Goal: Information Seeking & Learning: Compare options

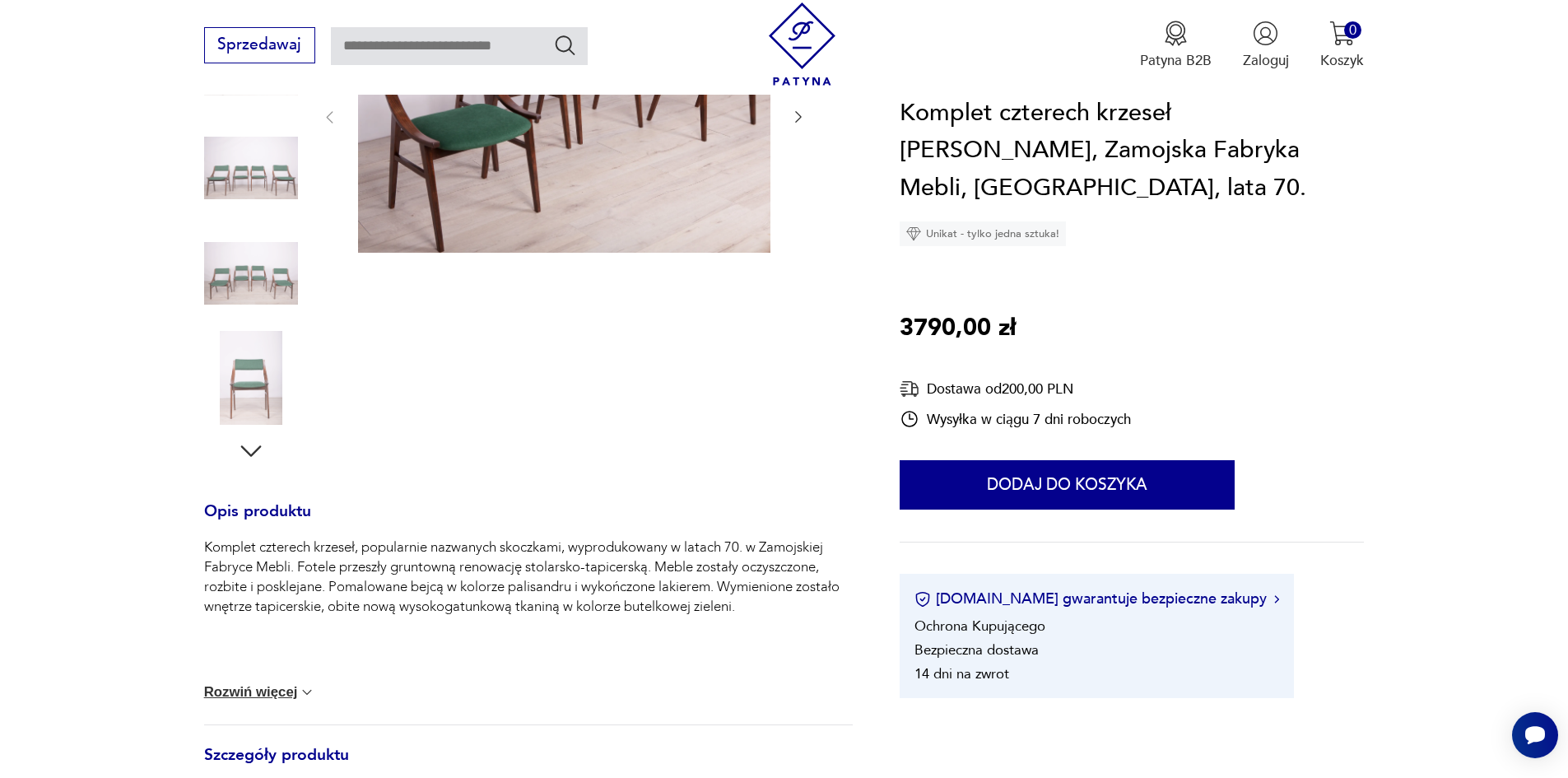
scroll to position [165, 0]
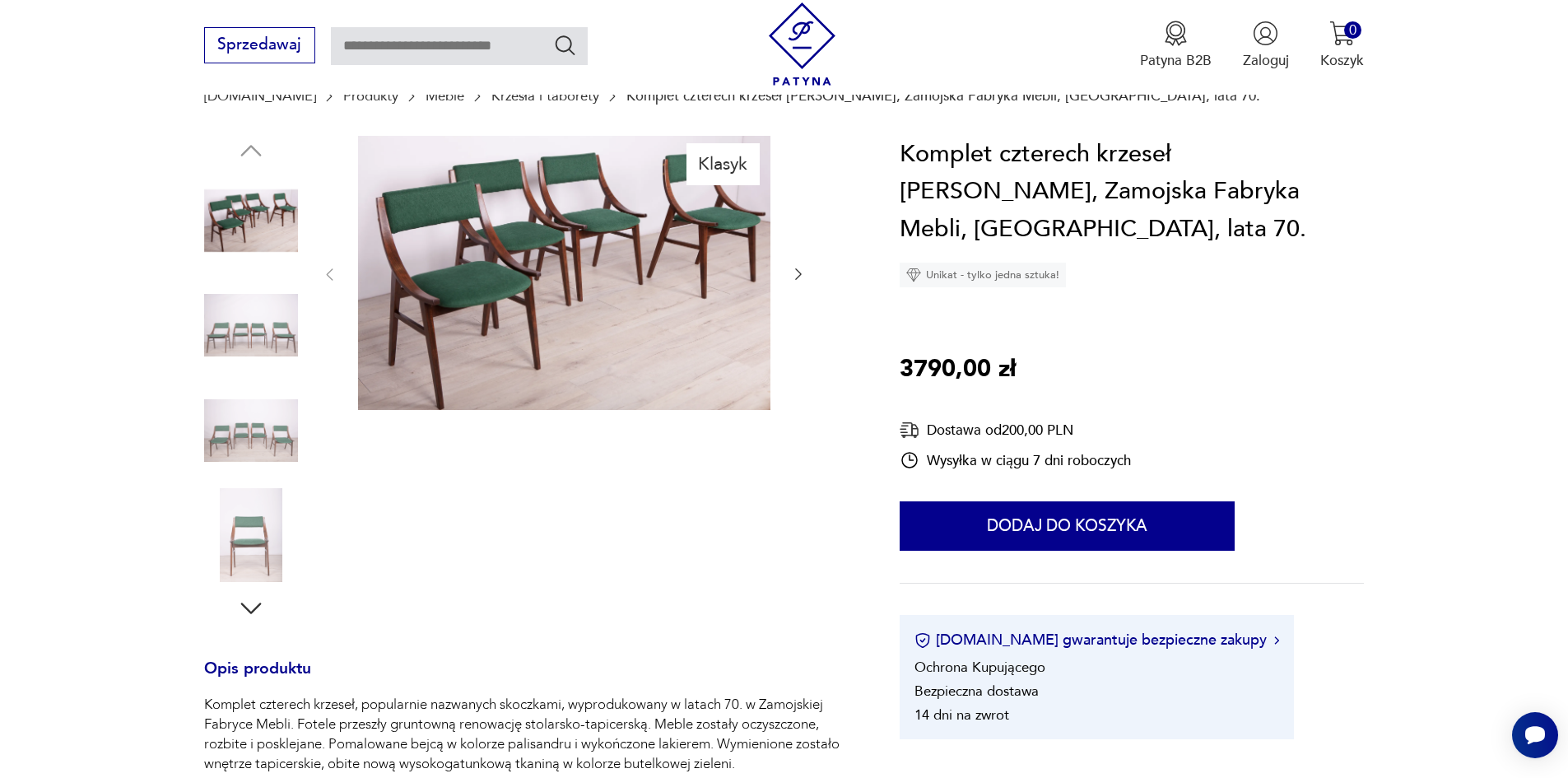
click at [604, 287] on img at bounding box center [564, 273] width 413 height 275
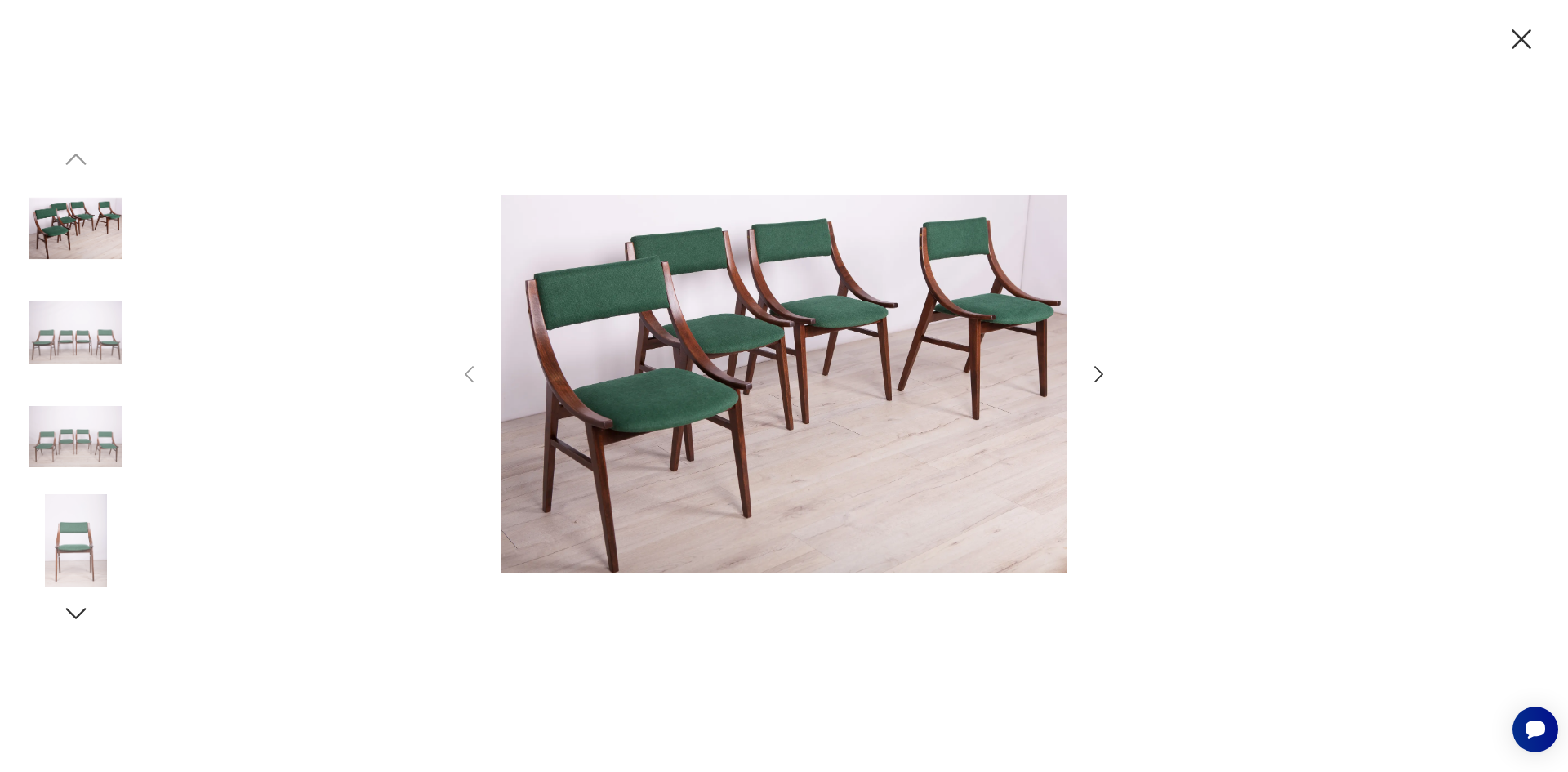
click at [1094, 370] on icon "button" at bounding box center [1099, 374] width 23 height 23
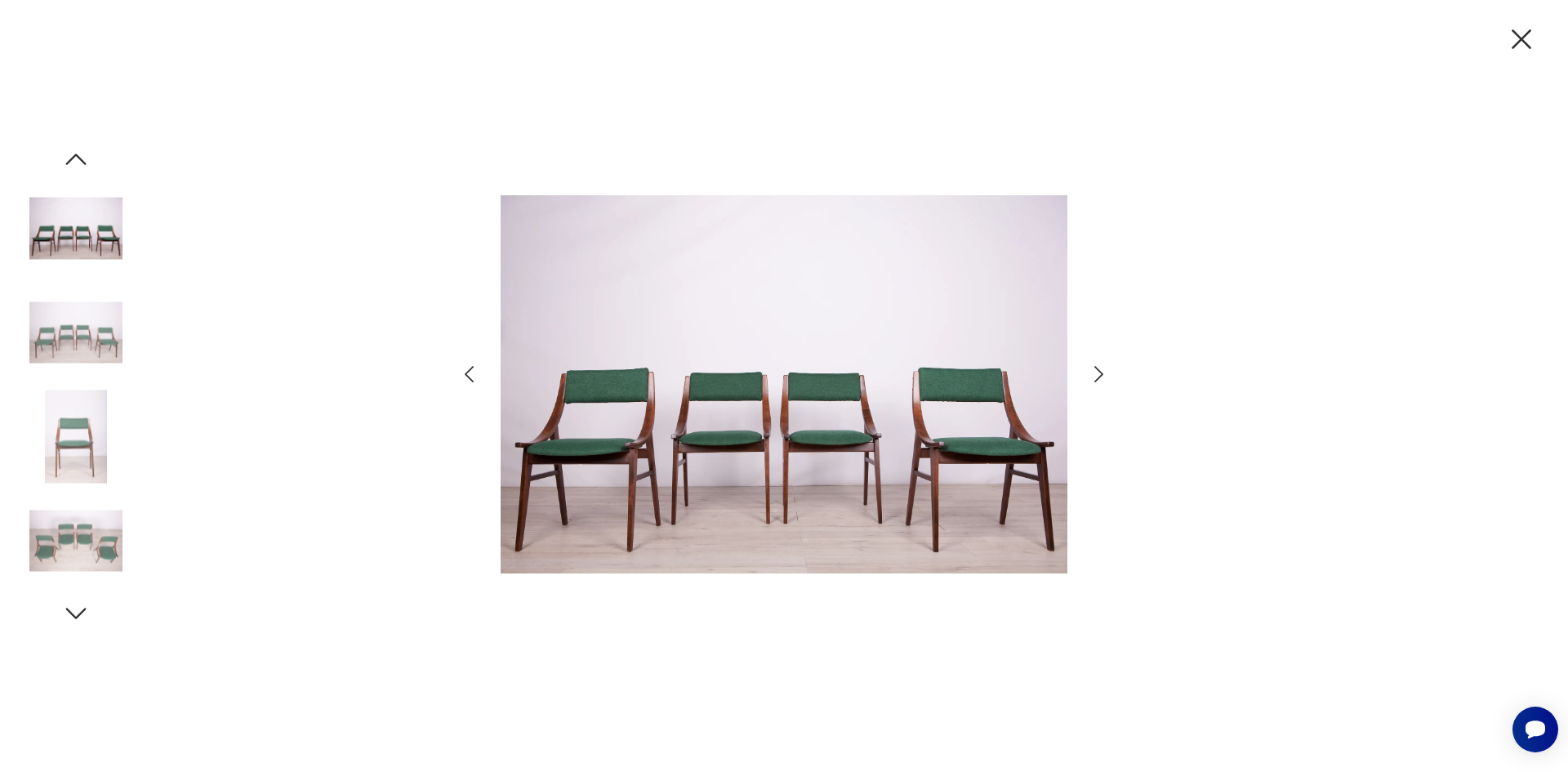
click at [1097, 373] on icon "button" at bounding box center [1099, 374] width 23 height 23
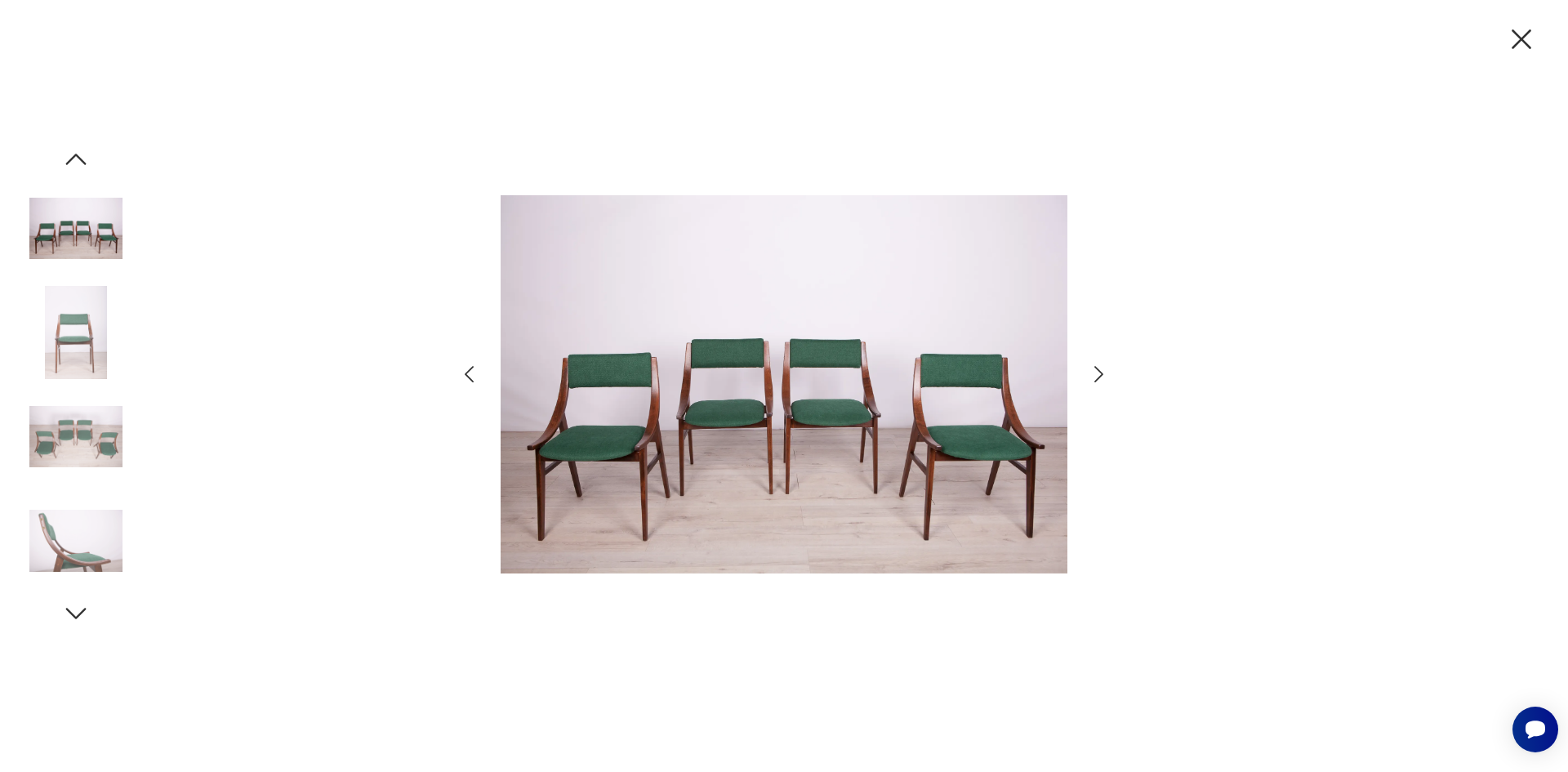
click at [1097, 373] on icon "button" at bounding box center [1099, 374] width 23 height 23
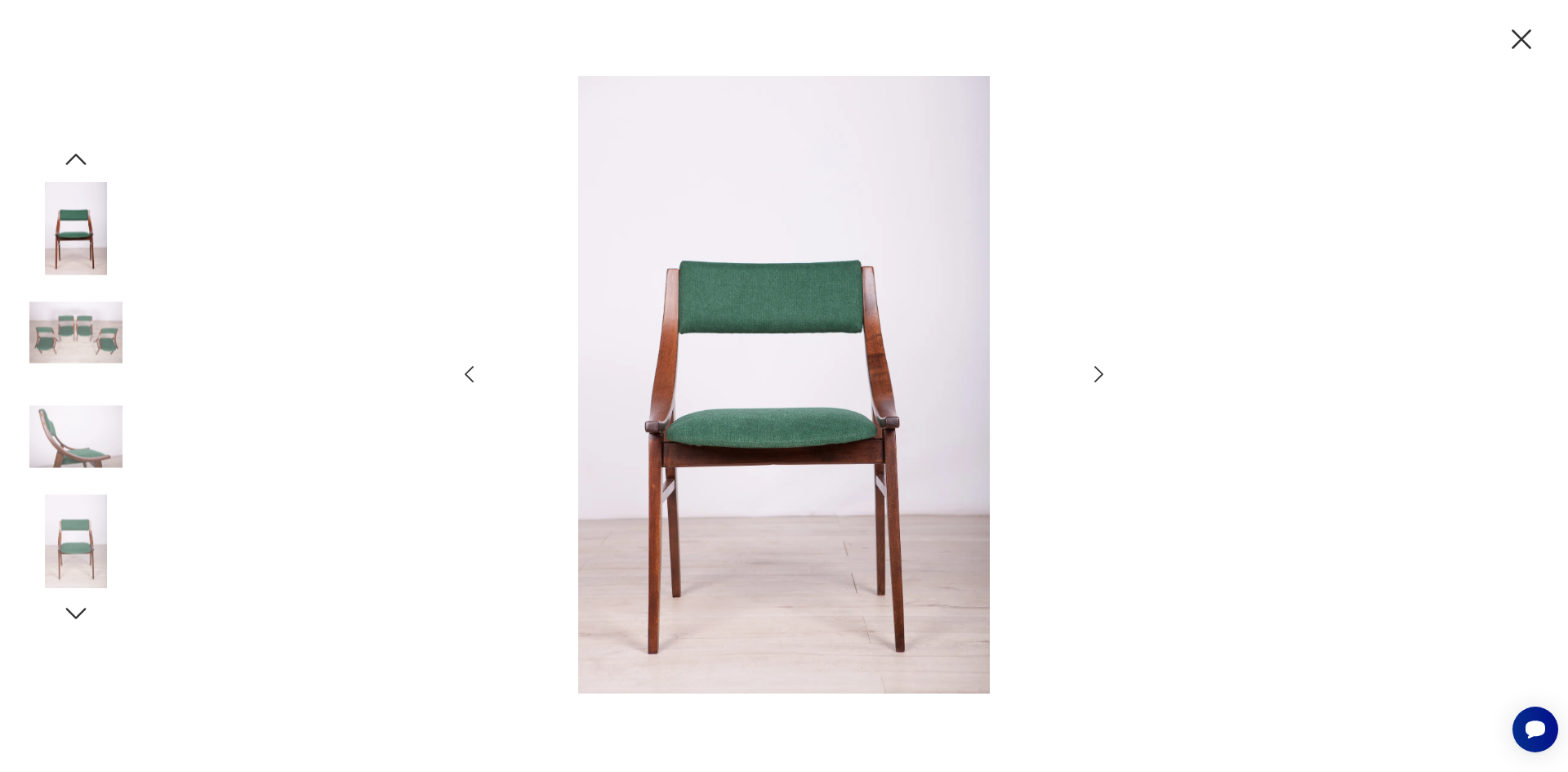
click at [1097, 373] on icon "button" at bounding box center [1099, 374] width 23 height 23
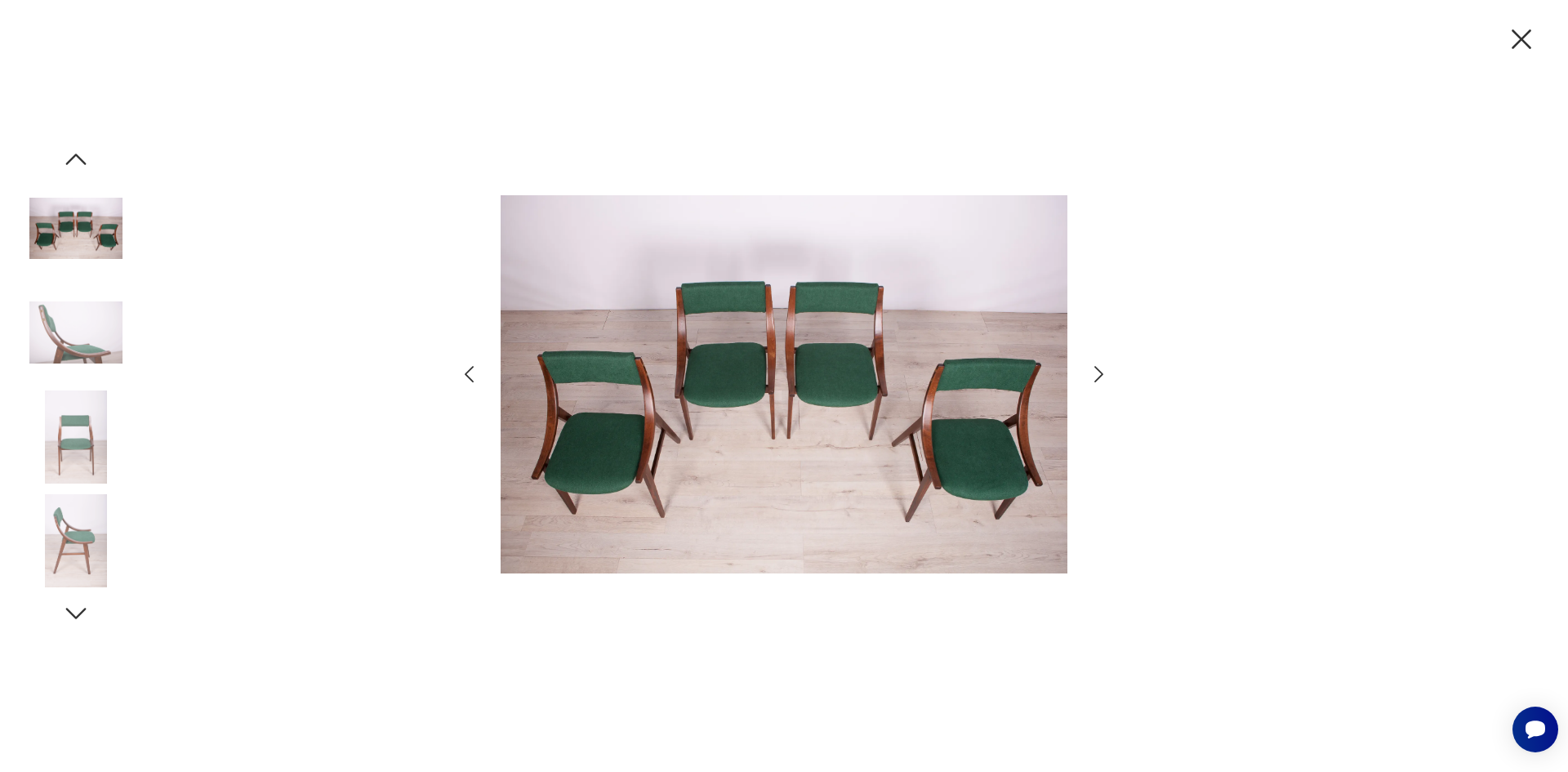
click at [1097, 373] on icon "button" at bounding box center [1099, 374] width 23 height 23
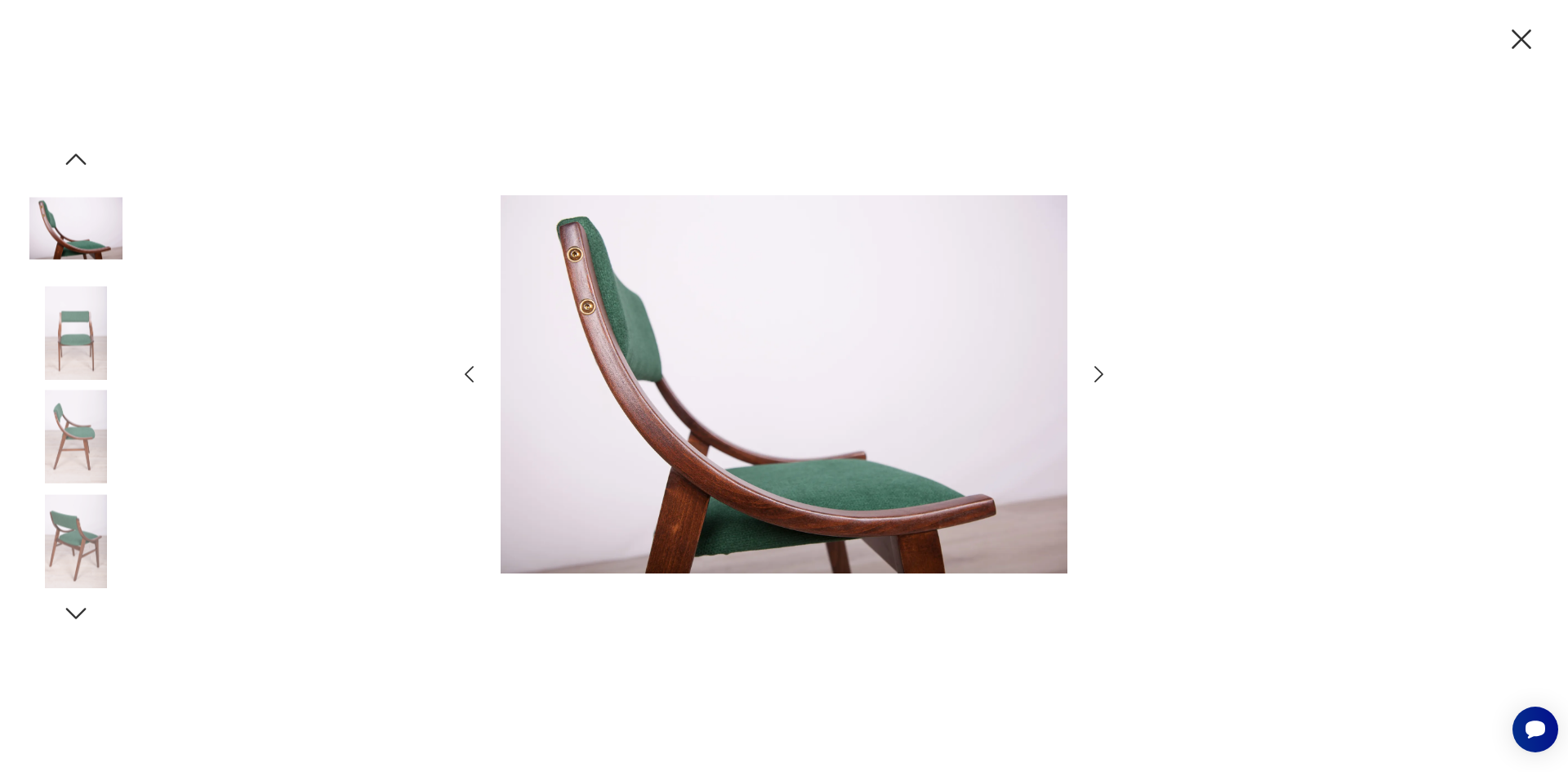
click at [1097, 373] on icon "button" at bounding box center [1099, 374] width 23 height 23
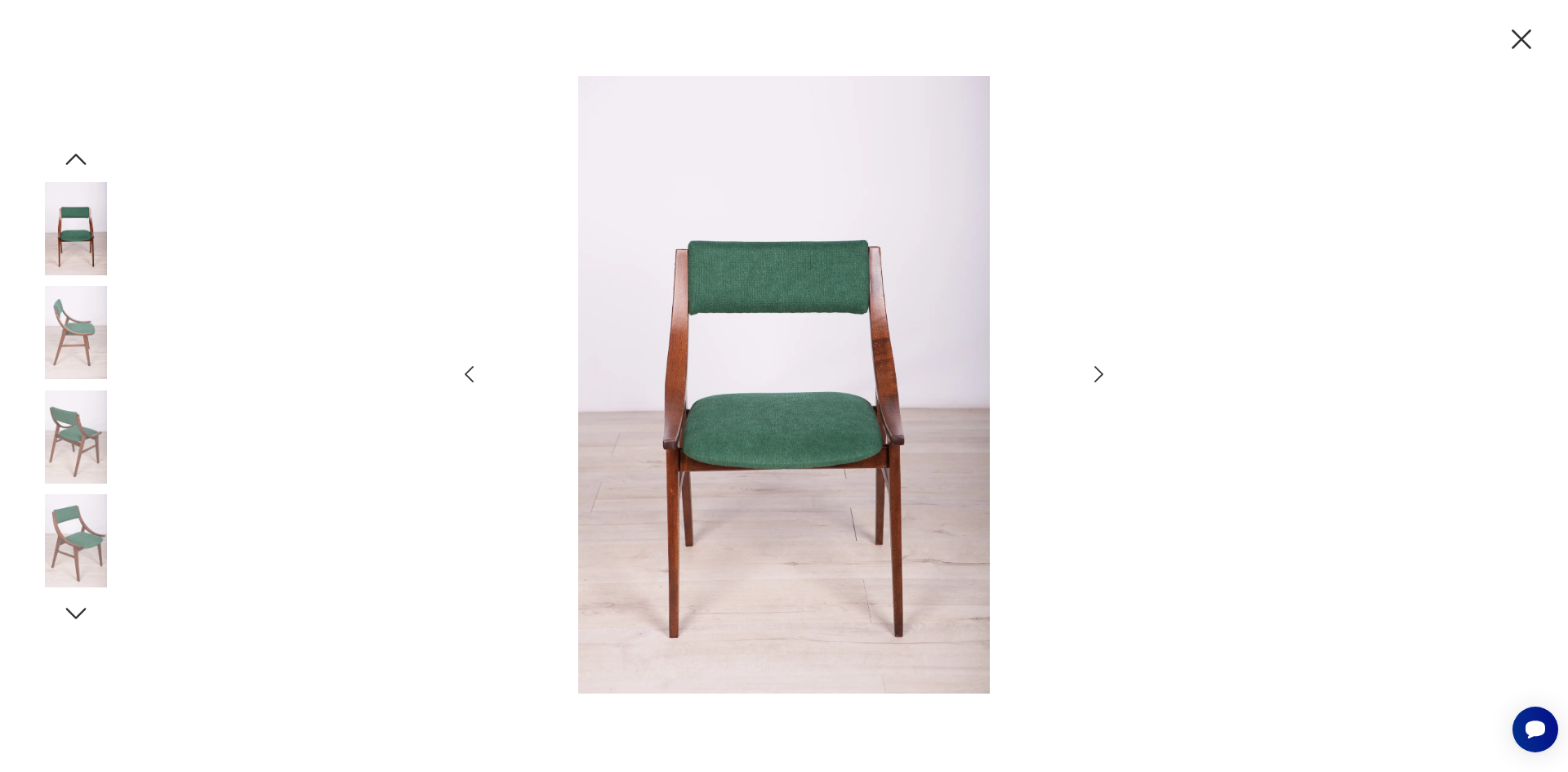
click at [1097, 373] on icon "button" at bounding box center [1099, 374] width 23 height 23
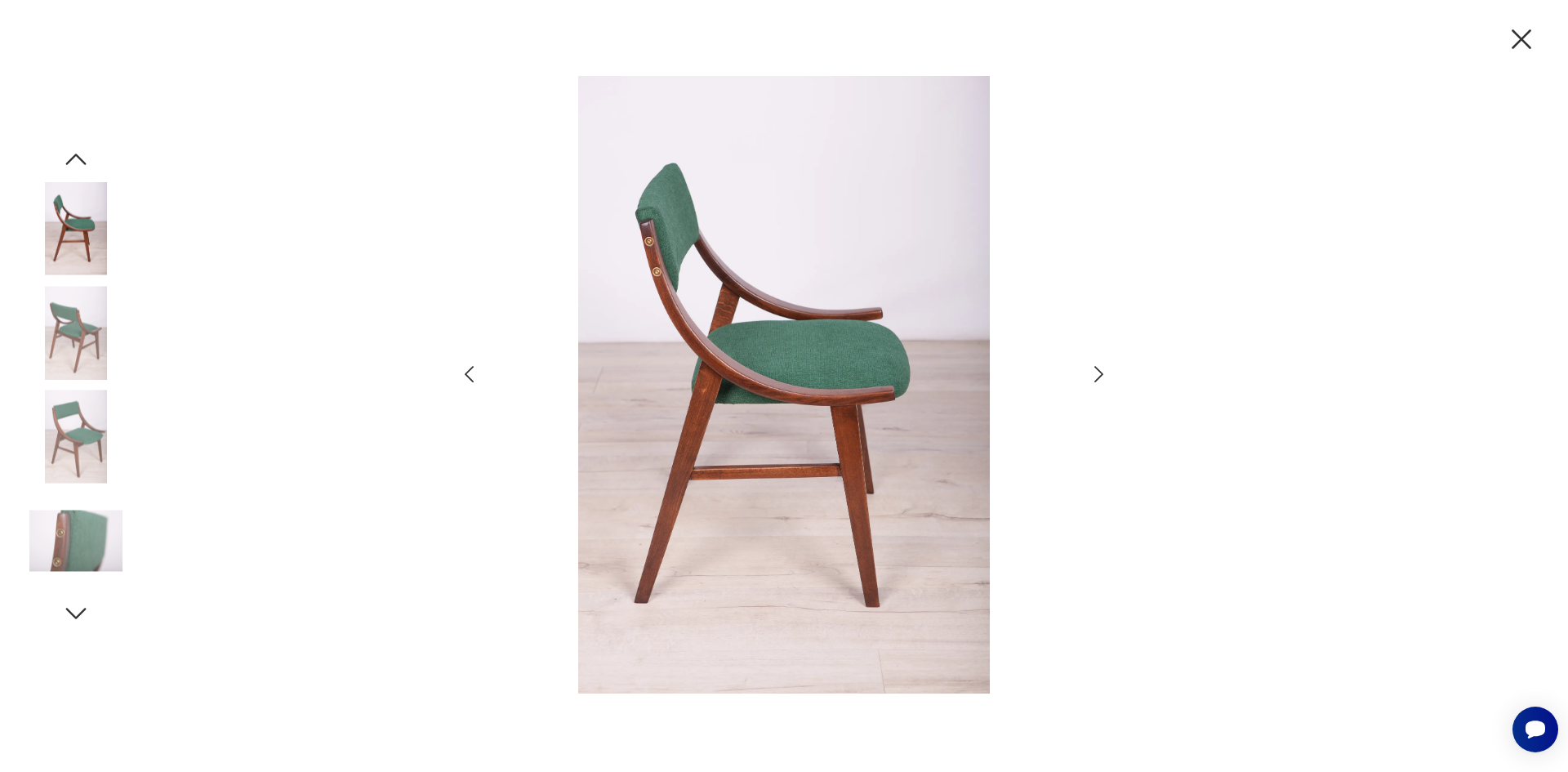
click at [1097, 373] on icon "button" at bounding box center [1099, 374] width 23 height 23
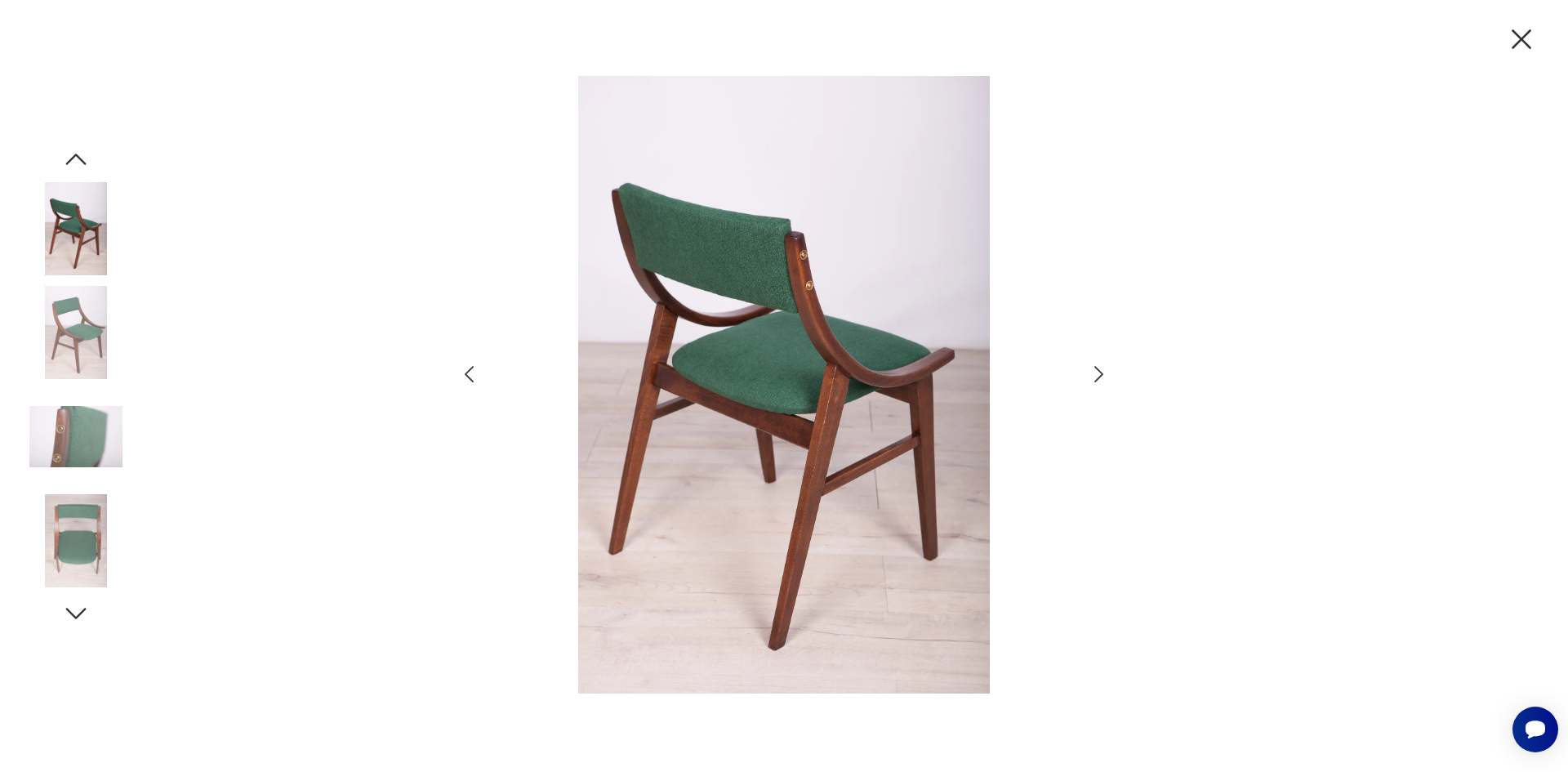
click at [1097, 373] on icon "button" at bounding box center [1099, 374] width 23 height 23
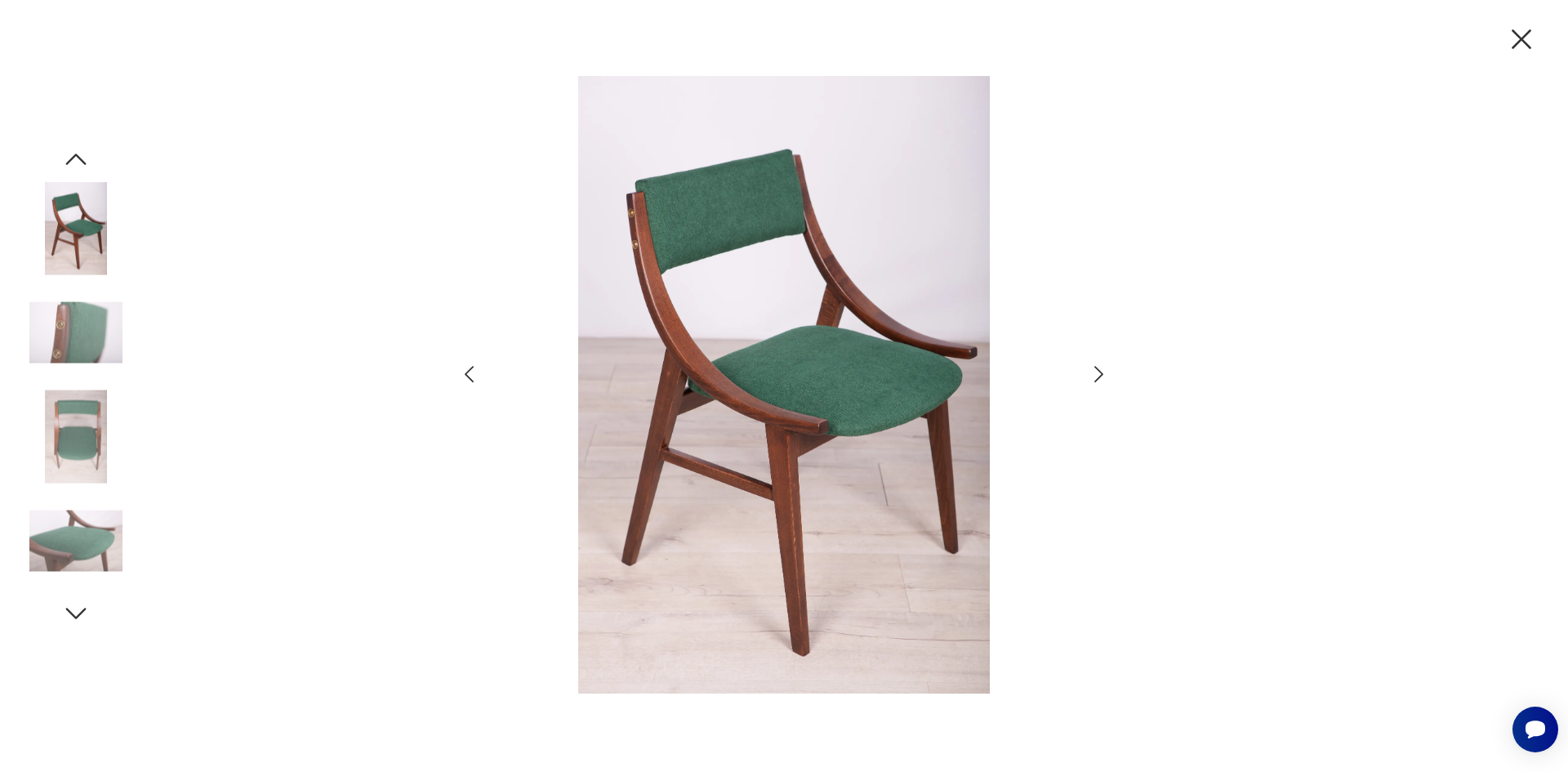
click at [1531, 47] on icon "button" at bounding box center [1521, 39] width 34 height 34
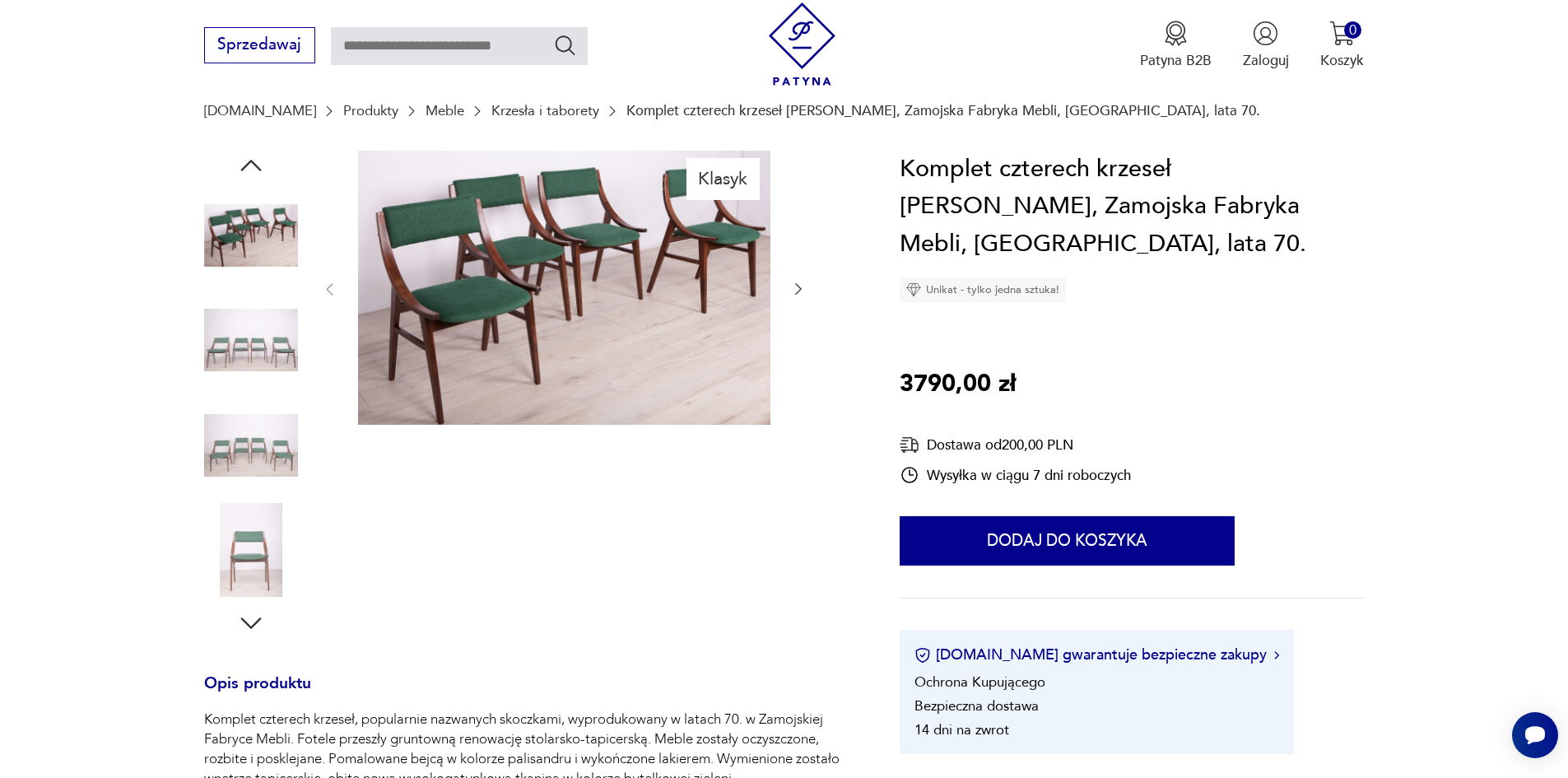
scroll to position [0, 0]
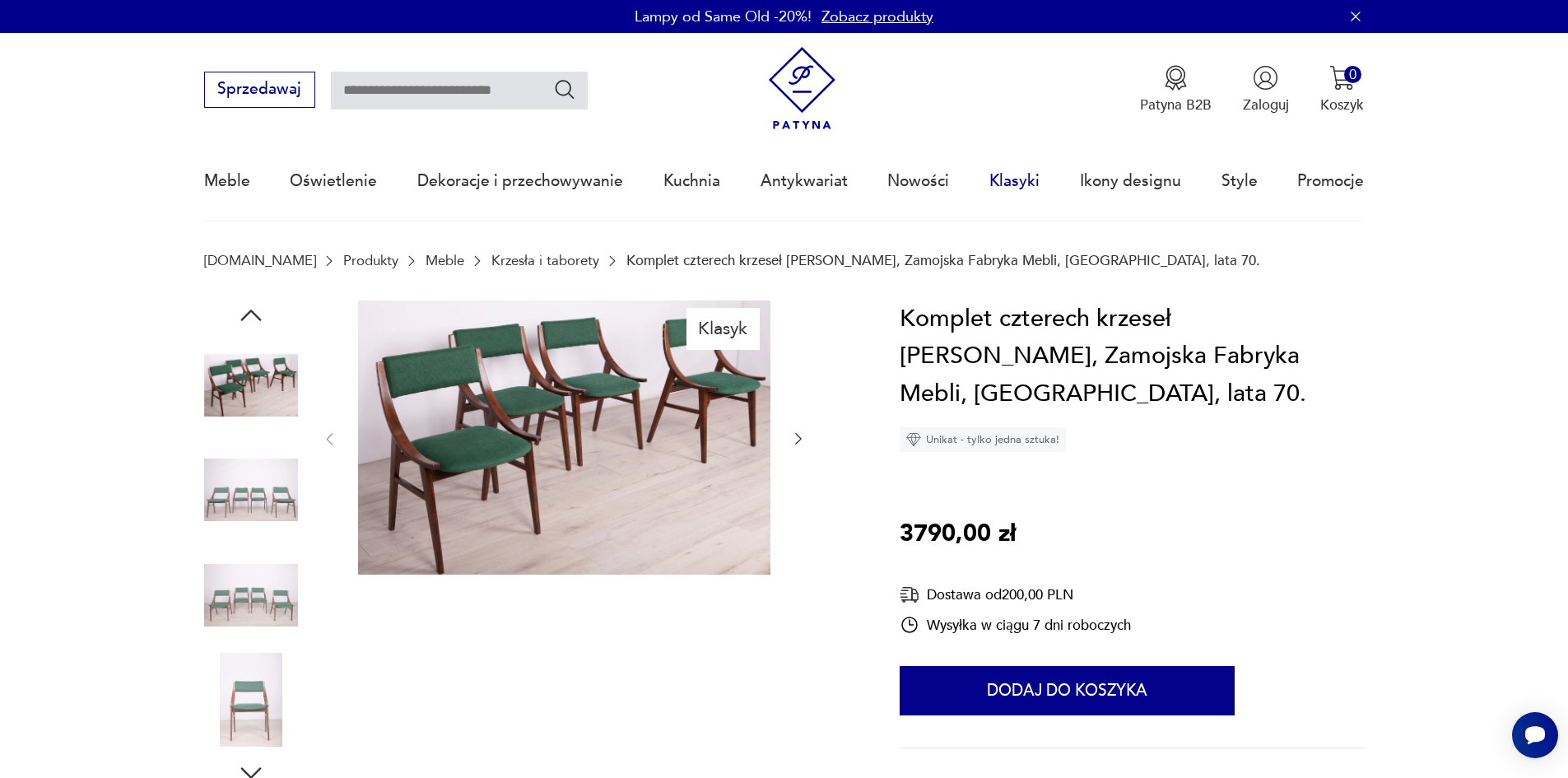
click at [1007, 181] on link "Klasyki" at bounding box center [1014, 181] width 50 height 76
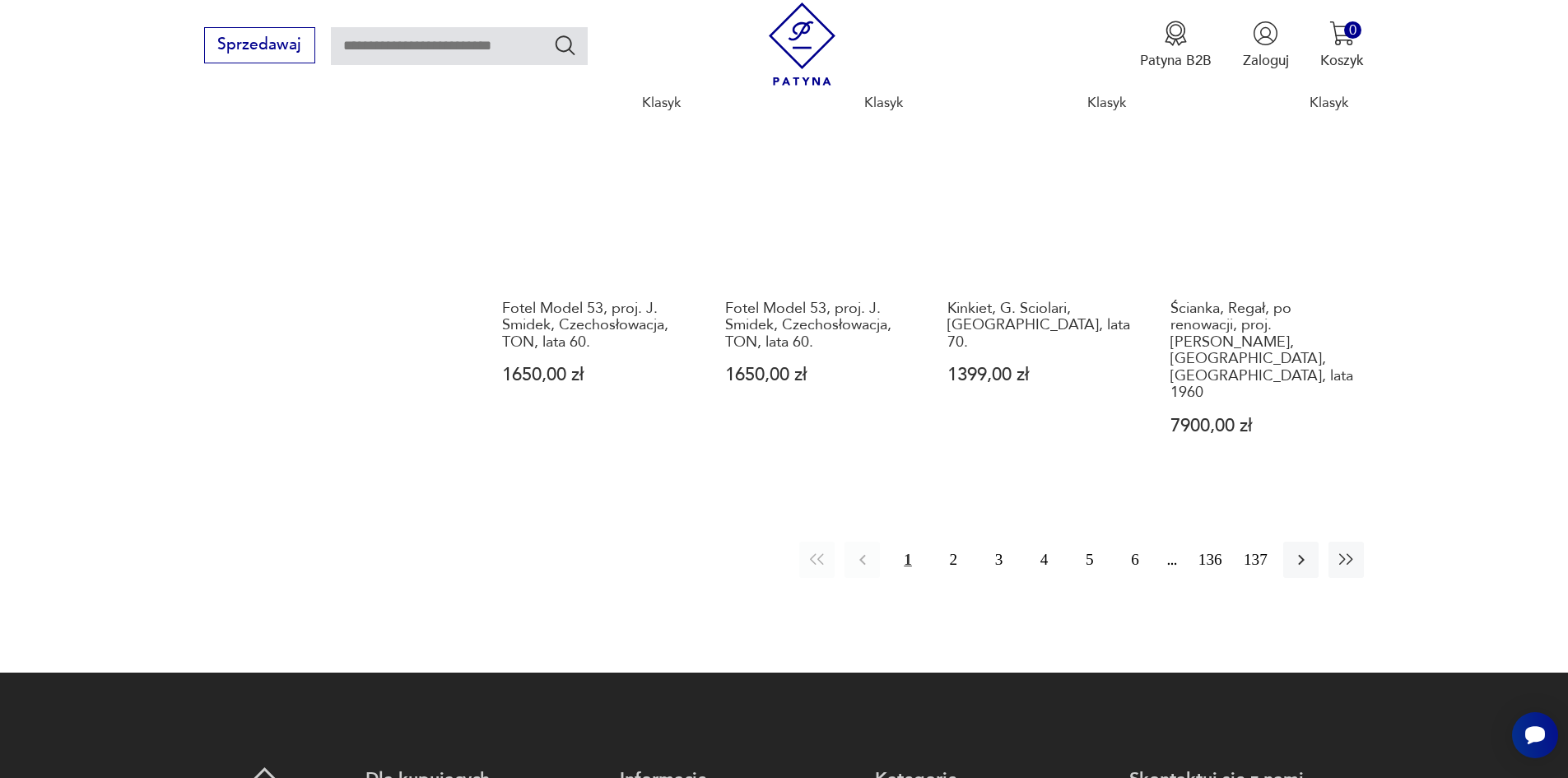
scroll to position [1677, 0]
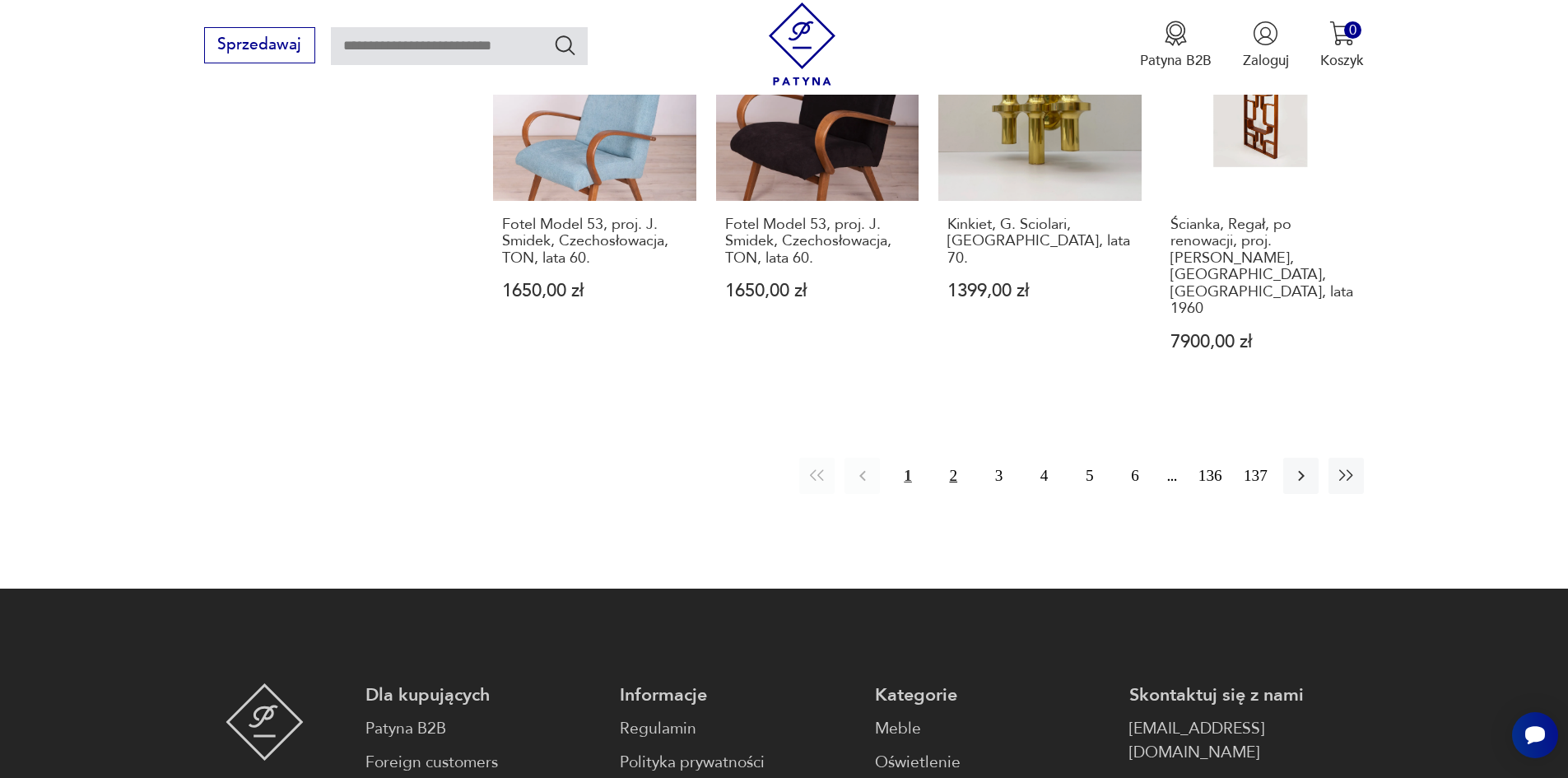
click at [957, 457] on button "2" at bounding box center [954, 475] width 36 height 36
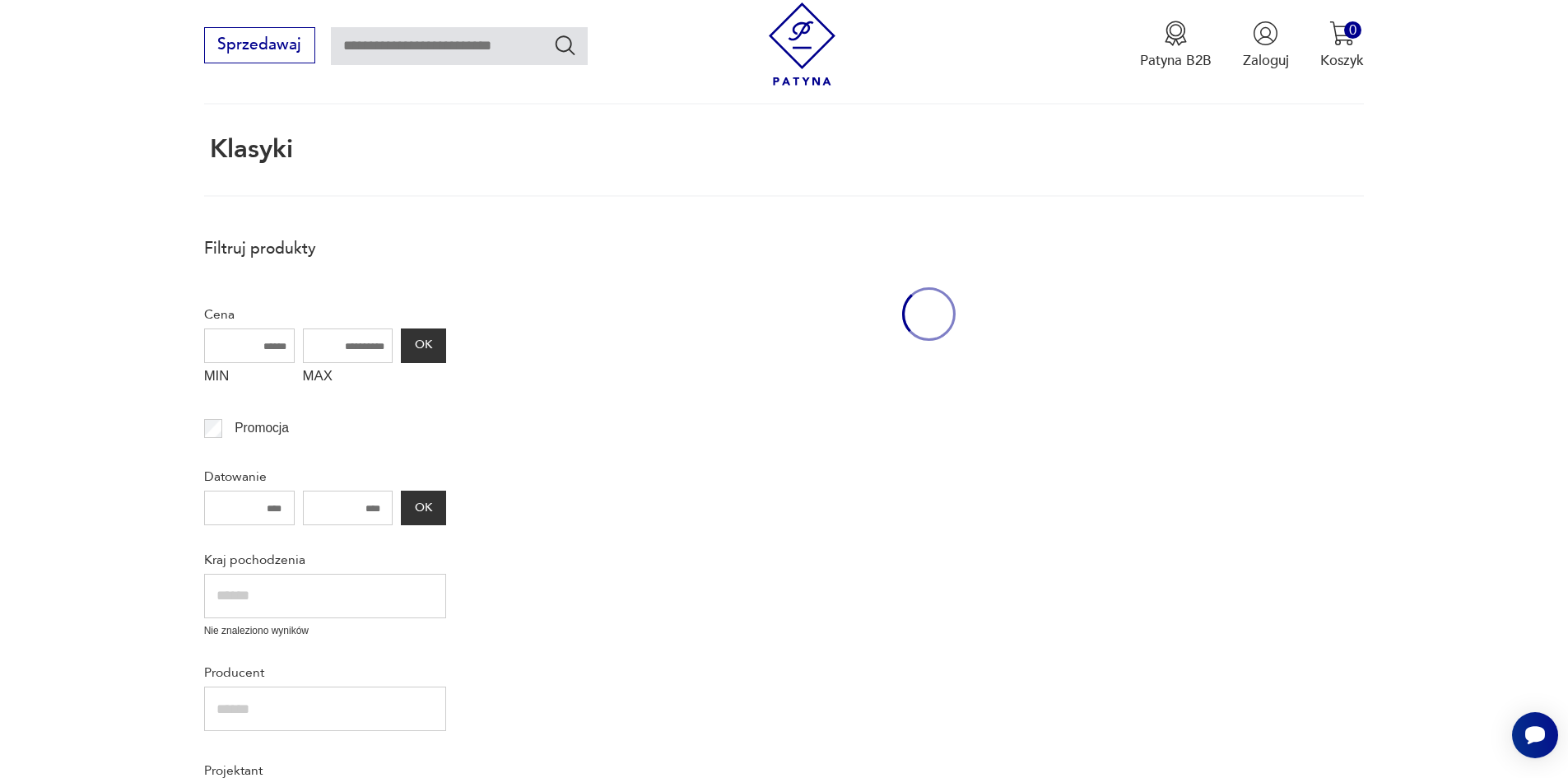
scroll to position [98, 0]
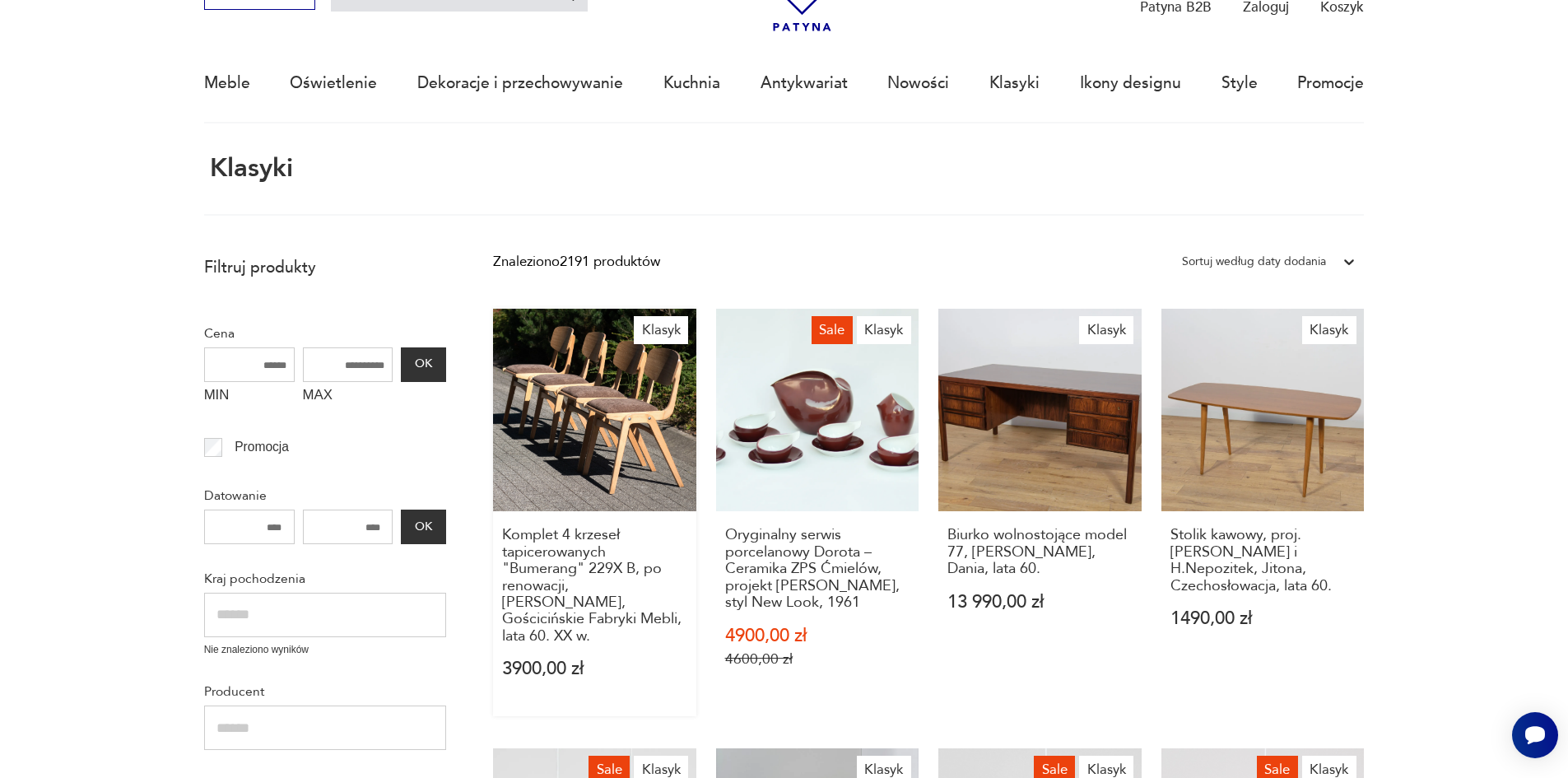
click at [642, 396] on link "Klasyk Komplet 4 krzeseł tapicerowanych "Bumerang" 229X B, po renowacji, [PERSO…" at bounding box center [595, 512] width 203 height 408
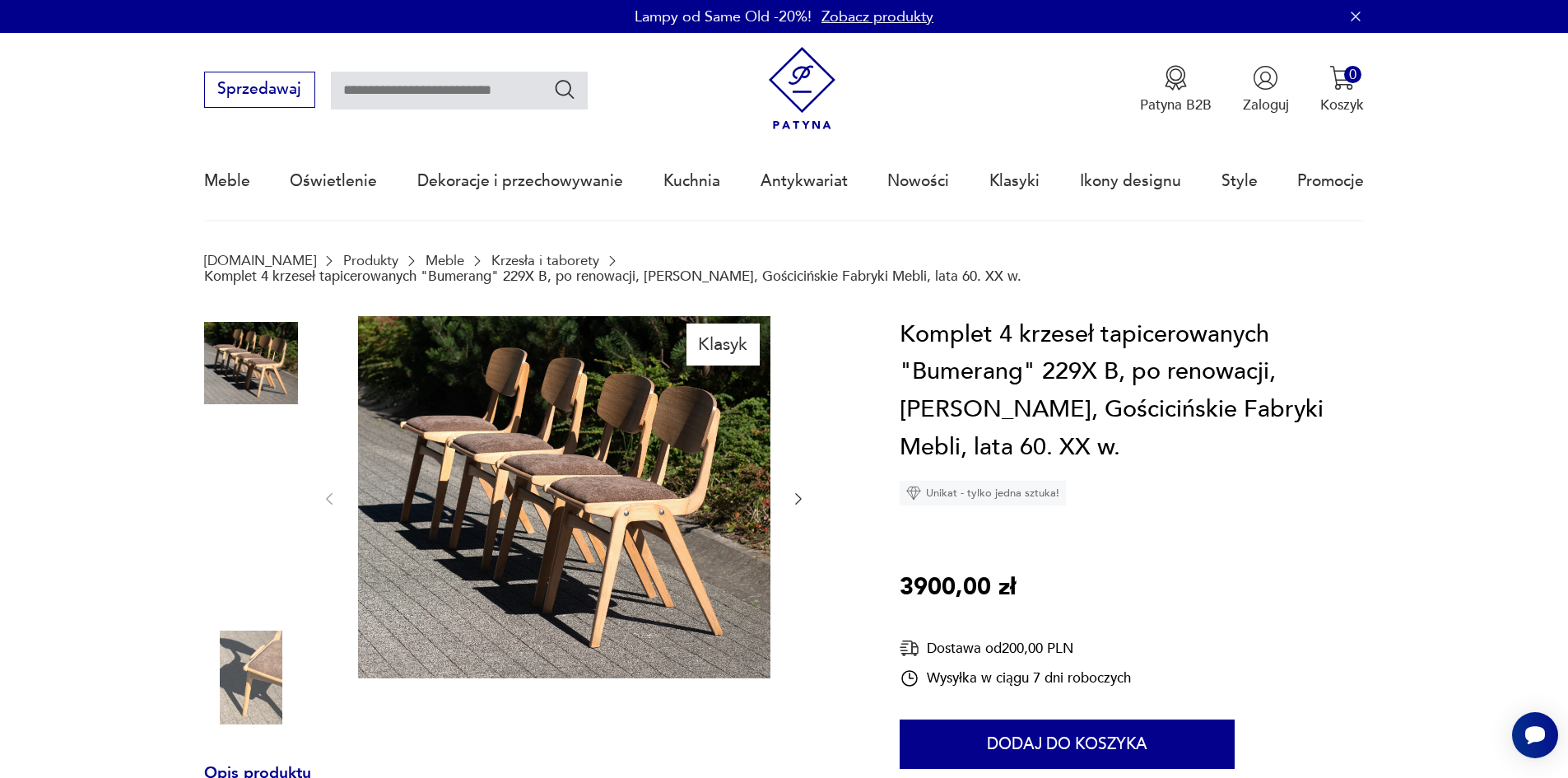
click at [252, 549] on img at bounding box center [250, 573] width 94 height 94
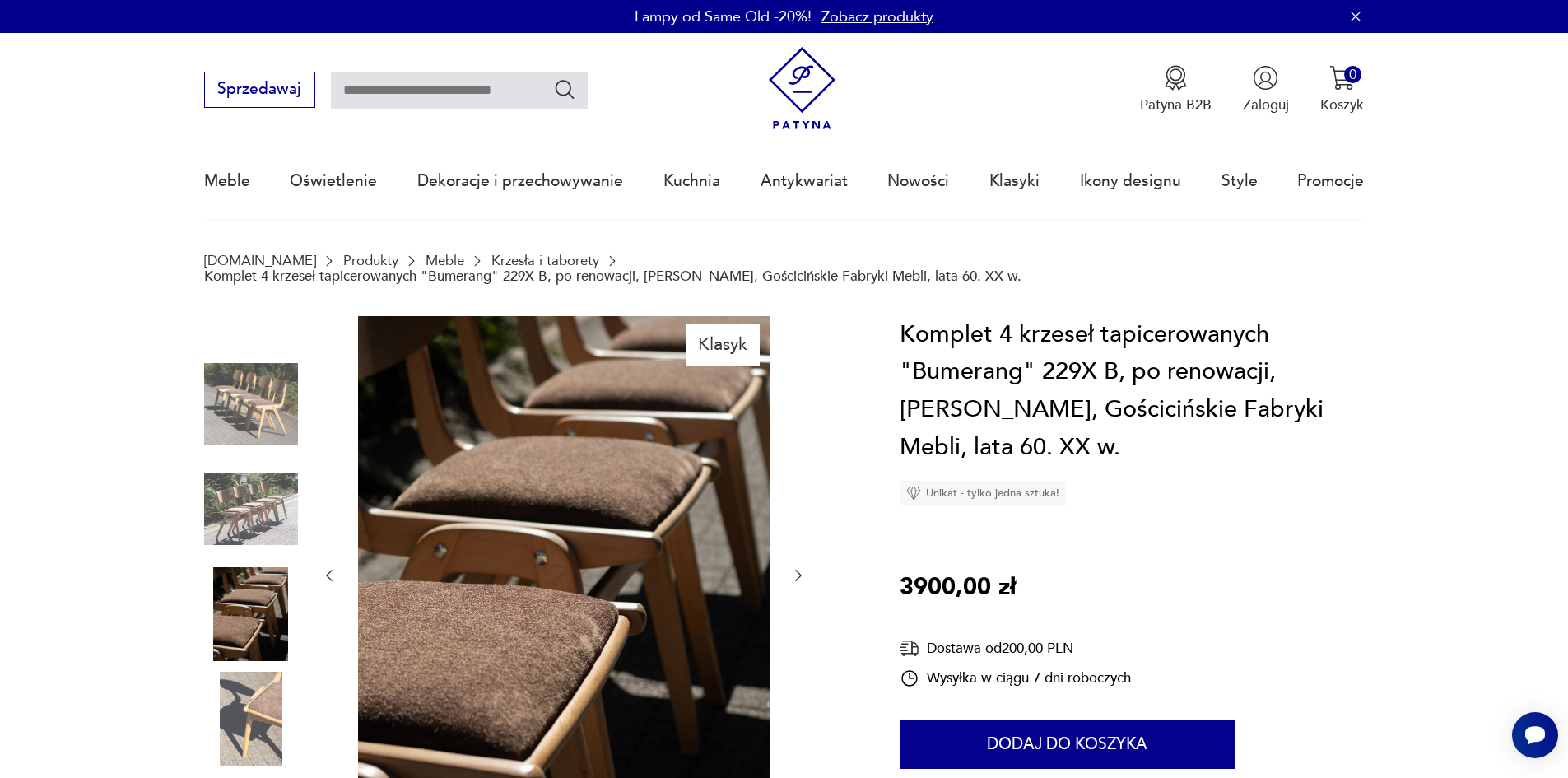
click at [799, 567] on icon "button" at bounding box center [798, 575] width 16 height 16
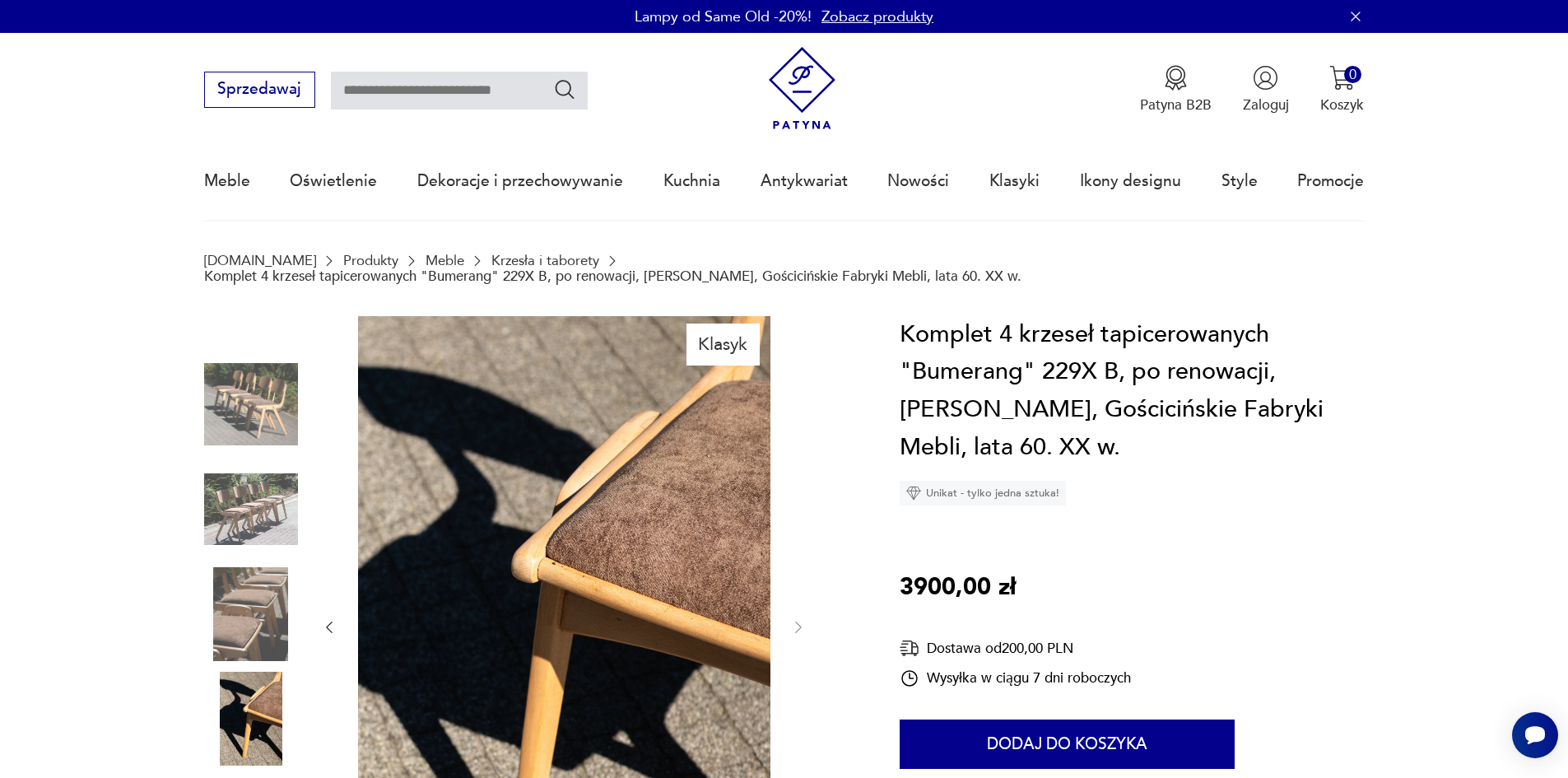
click at [799, 562] on div at bounding box center [564, 627] width 485 height 622
